Goal: Find specific fact: Find specific fact

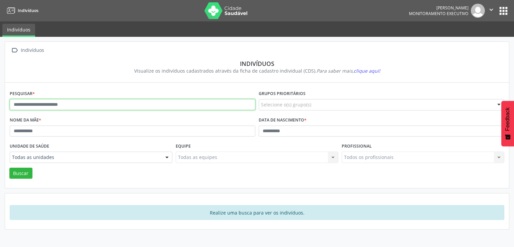
click at [85, 104] on input "text" at bounding box center [133, 104] width 246 height 11
type input "**********"
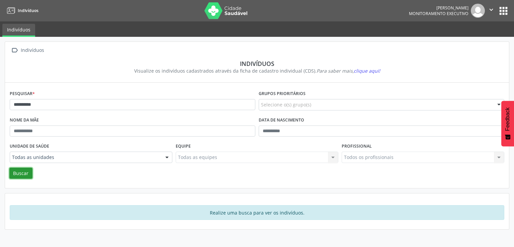
click at [23, 175] on button "Buscar" at bounding box center [20, 173] width 23 height 11
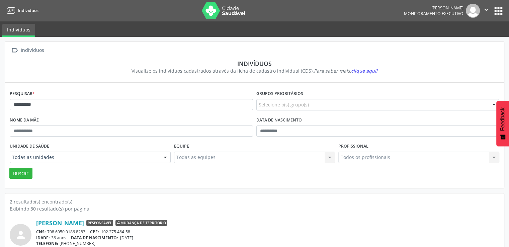
scroll to position [84, 0]
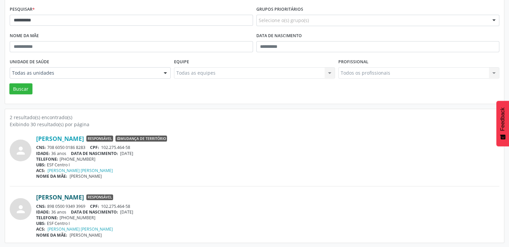
click at [75, 196] on link "[PERSON_NAME]" at bounding box center [60, 197] width 48 height 7
click at [74, 198] on link "[PERSON_NAME]" at bounding box center [60, 197] width 48 height 7
drag, startPoint x: 48, startPoint y: 146, endPoint x: 89, endPoint y: 146, distance: 41.2
click at [89, 146] on div "CNS: 708 6050 0186 8283 CPF: 102.275.464-58" at bounding box center [267, 148] width 463 height 6
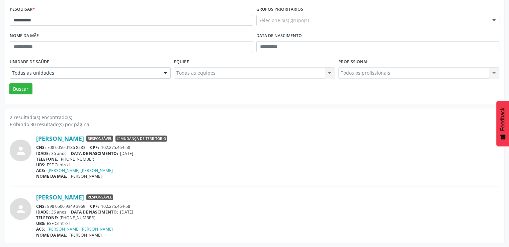
drag, startPoint x: 36, startPoint y: 147, endPoint x: 88, endPoint y: 147, distance: 51.9
click at [88, 147] on div "CNS: 708 6050 0186 8283 CPF: 102.275.464-58" at bounding box center [267, 148] width 463 height 6
copy div "CNS: 708 6050 0186 8283"
click at [224, 172] on div "ACS: [PERSON_NAME]" at bounding box center [267, 171] width 463 height 6
click at [84, 195] on link "[PERSON_NAME]" at bounding box center [60, 197] width 48 height 7
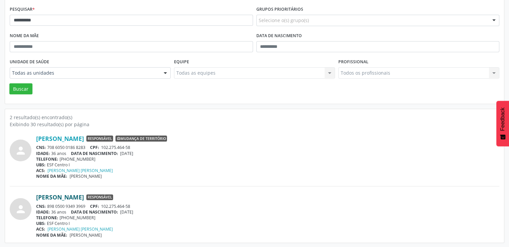
click at [75, 197] on link "[PERSON_NAME]" at bounding box center [60, 197] width 48 height 7
